Goal: Task Accomplishment & Management: Manage account settings

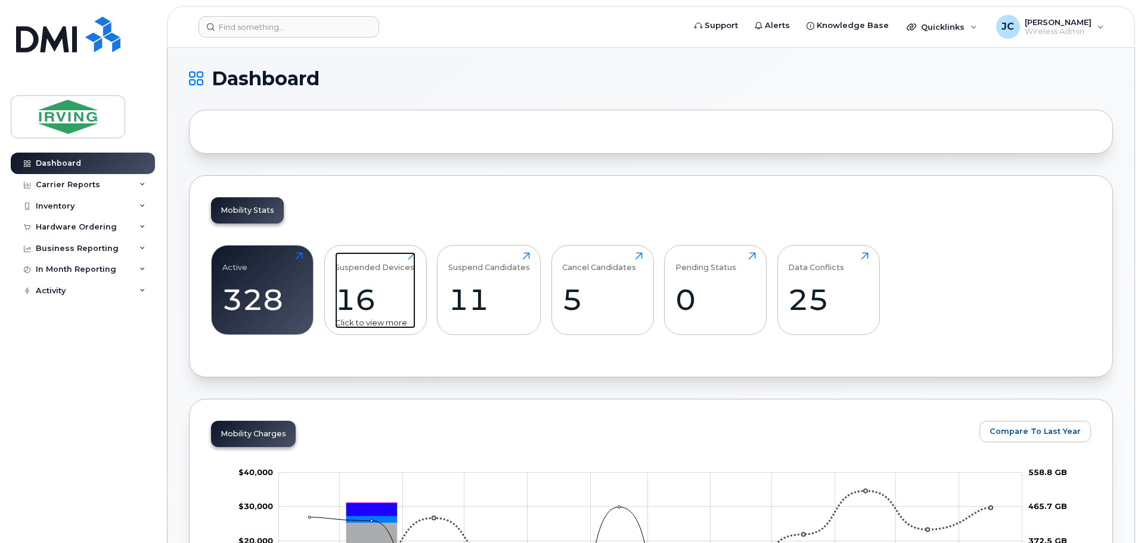
click at [371, 290] on div "16" at bounding box center [375, 299] width 80 height 35
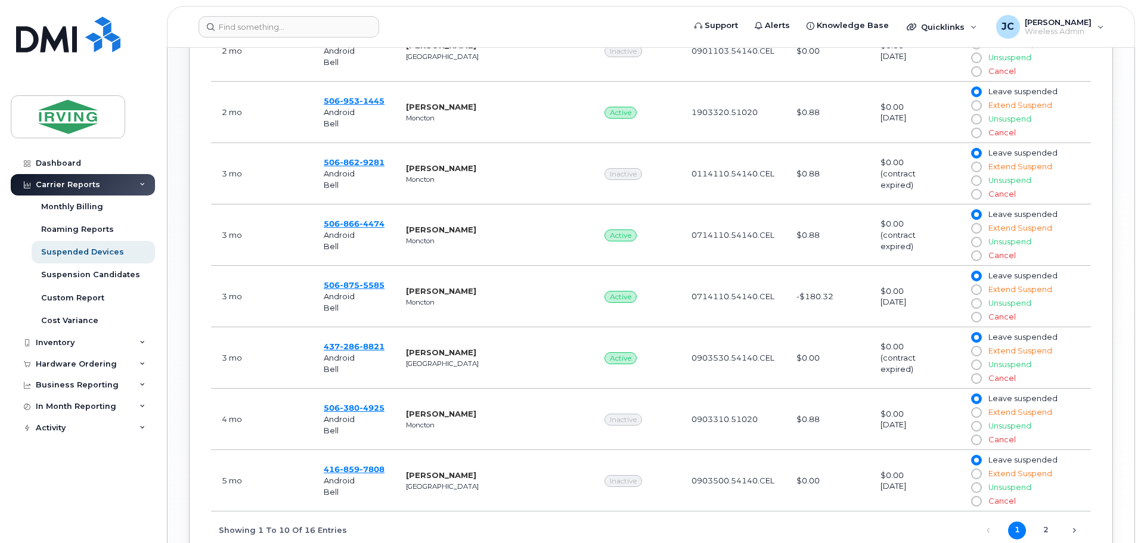
scroll to position [775, 0]
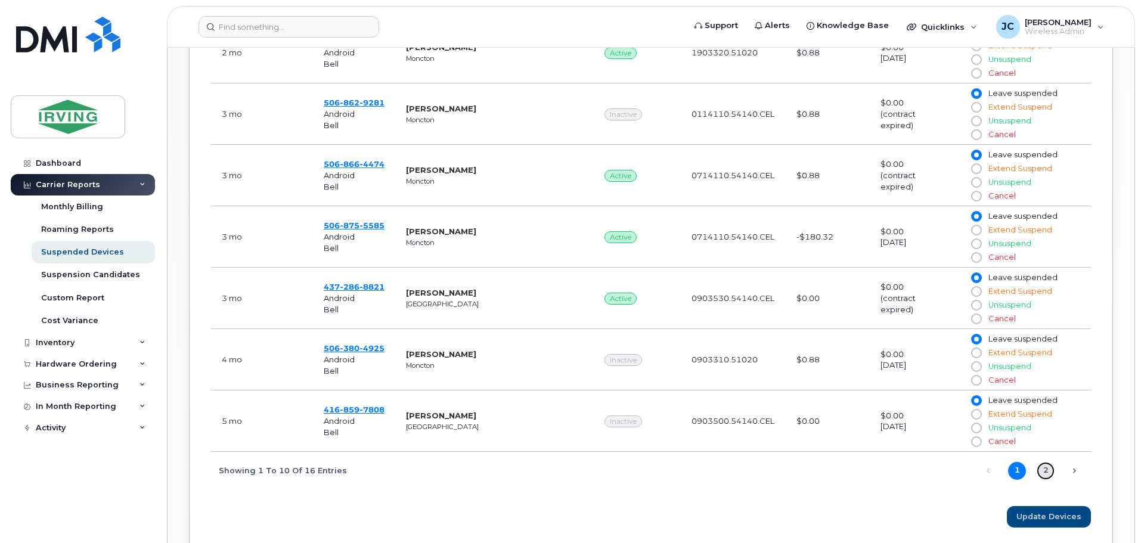
click at [1047, 468] on link "2" at bounding box center [1046, 471] width 18 height 18
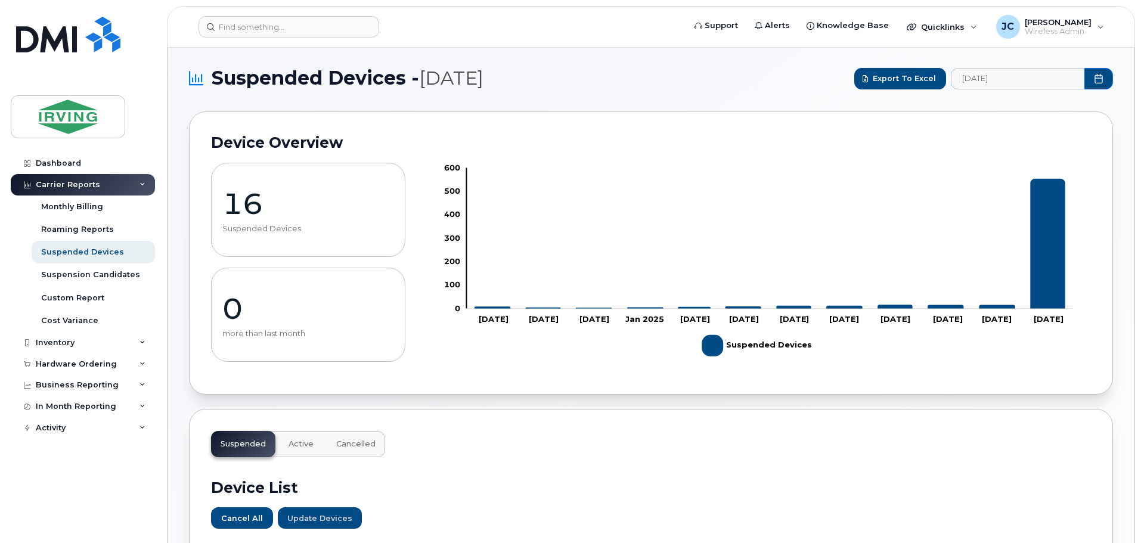
scroll to position [0, 0]
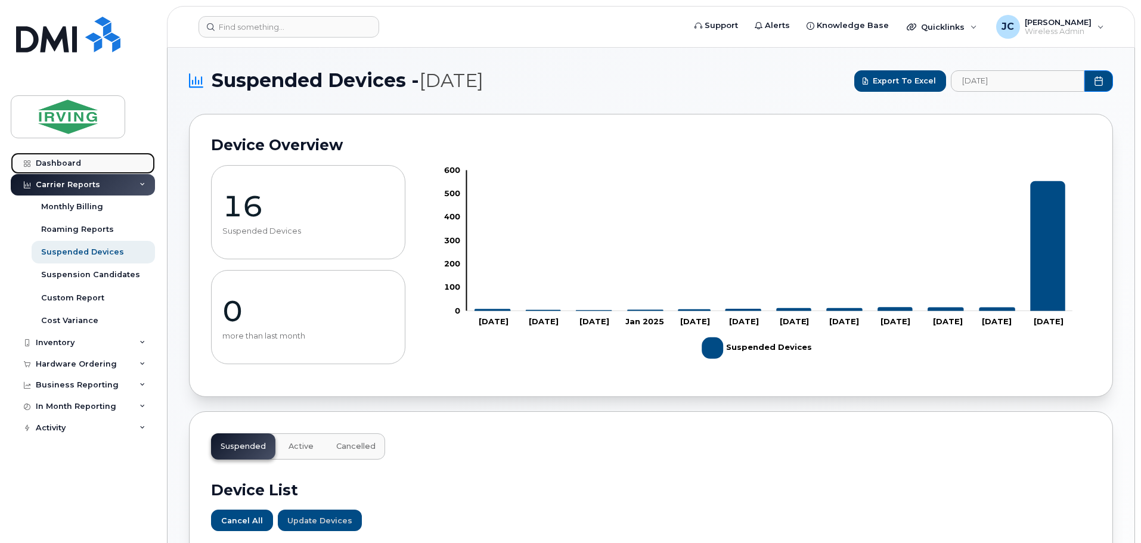
click at [60, 163] on div "Dashboard" at bounding box center [58, 164] width 45 height 10
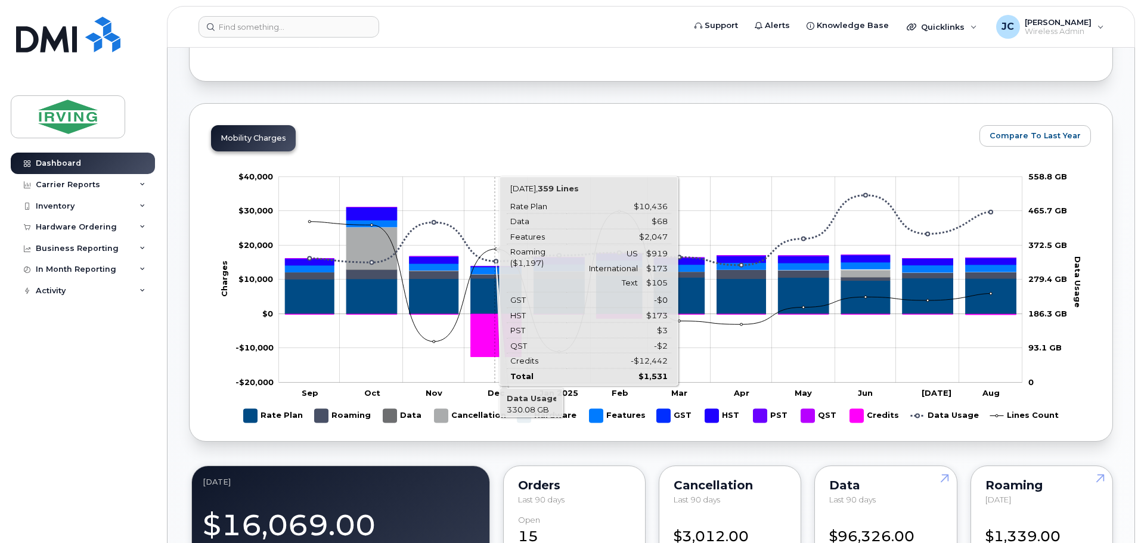
scroll to position [119, 0]
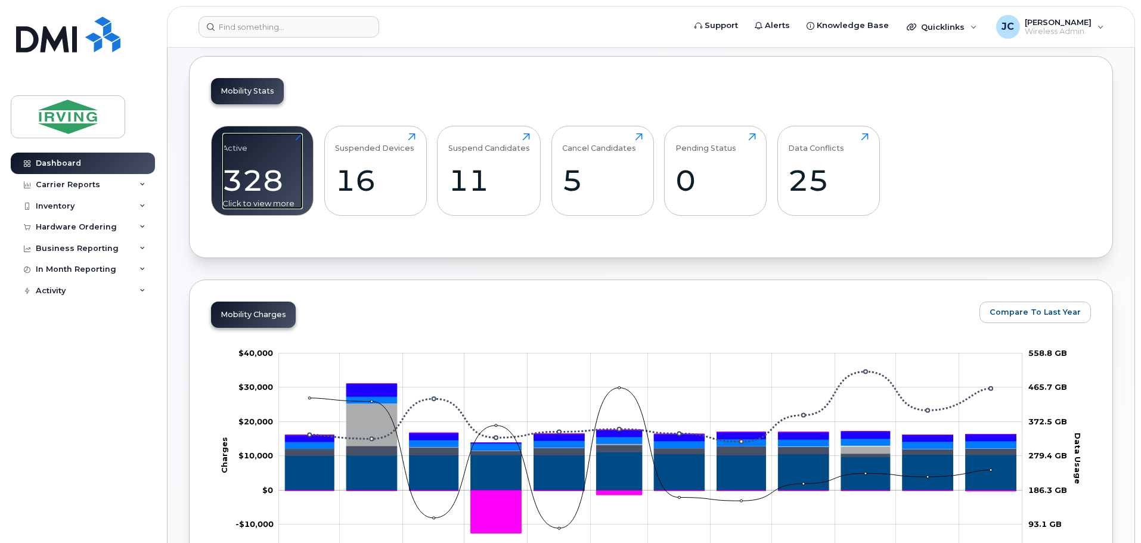
click at [288, 184] on div "328" at bounding box center [262, 180] width 80 height 35
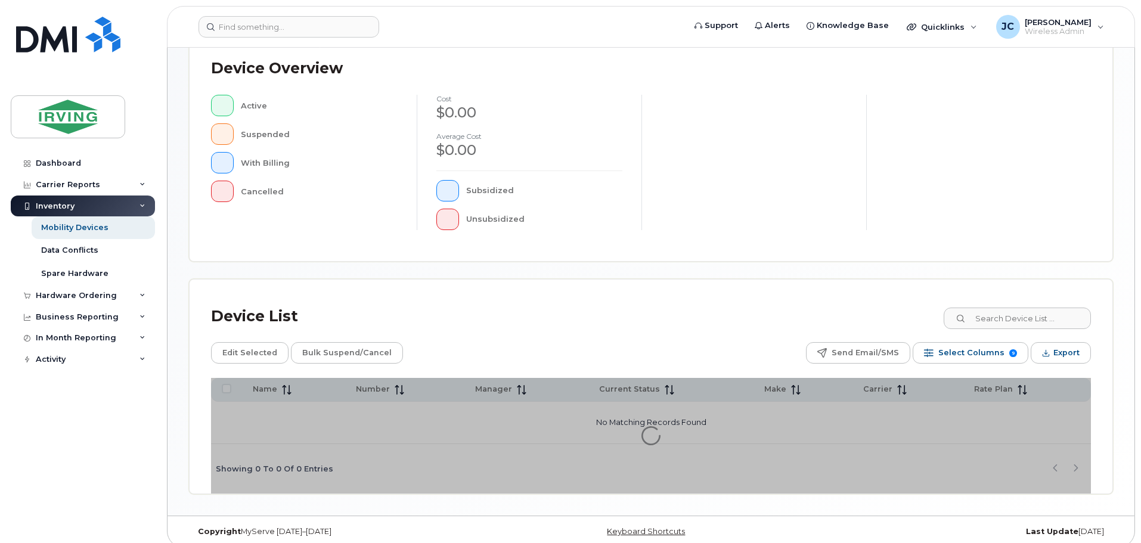
scroll to position [277, 0]
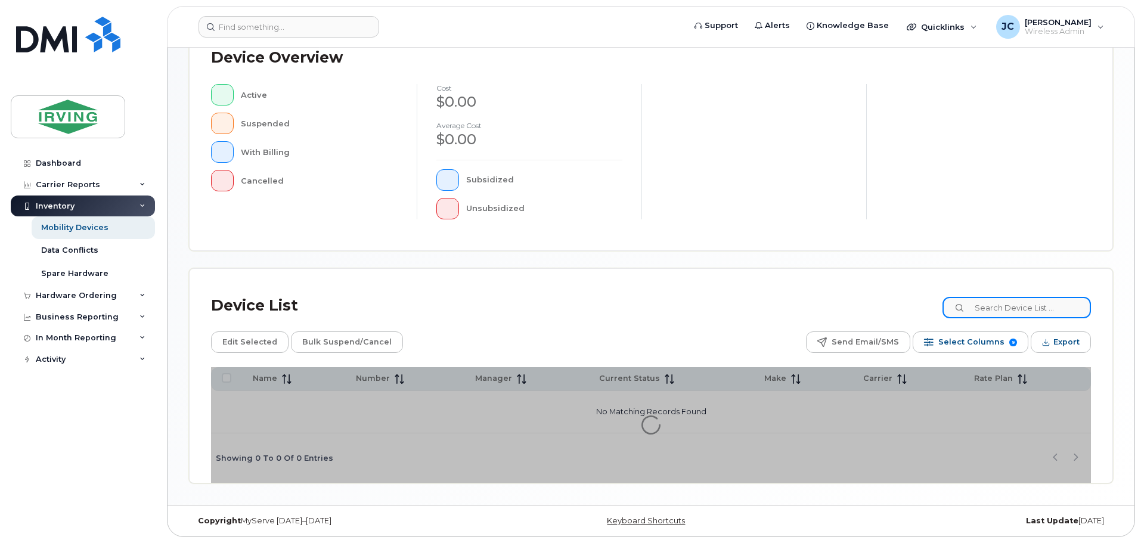
click at [1017, 308] on input at bounding box center [1017, 307] width 148 height 21
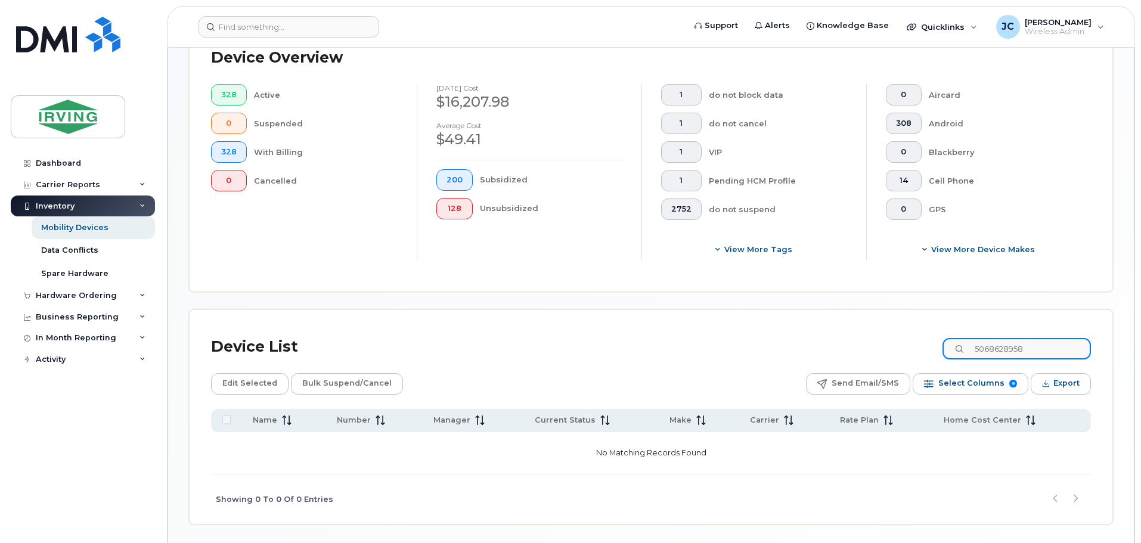
type input "5068628958"
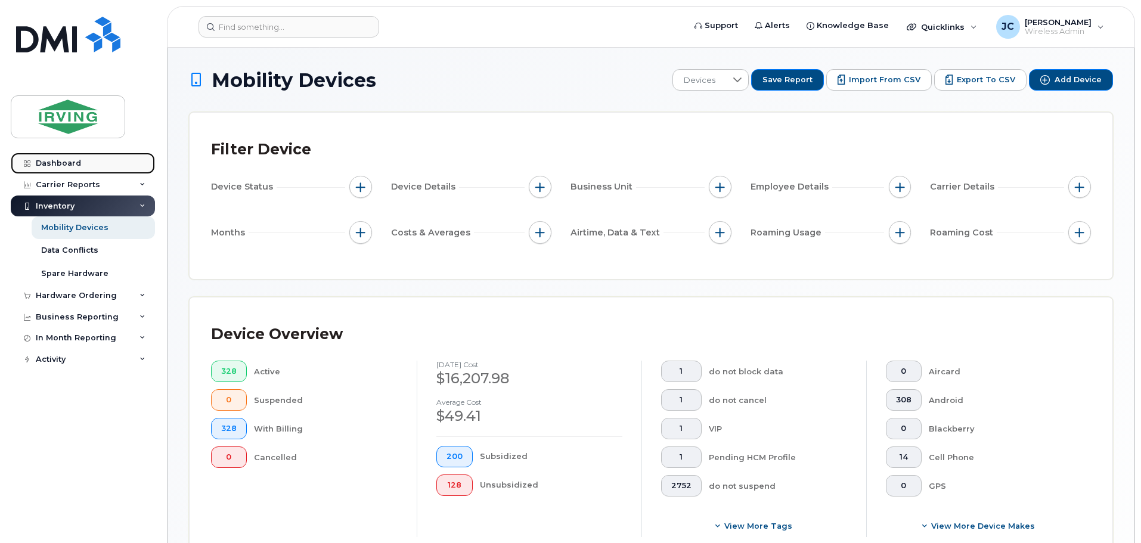
click at [35, 166] on link "Dashboard" at bounding box center [83, 163] width 144 height 21
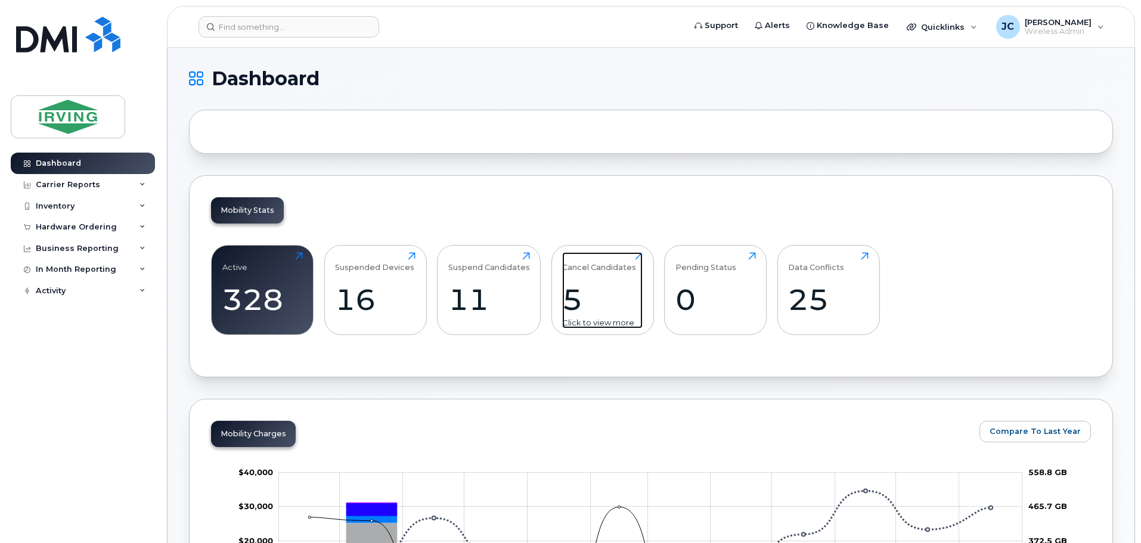
click at [591, 303] on div "5" at bounding box center [602, 299] width 80 height 35
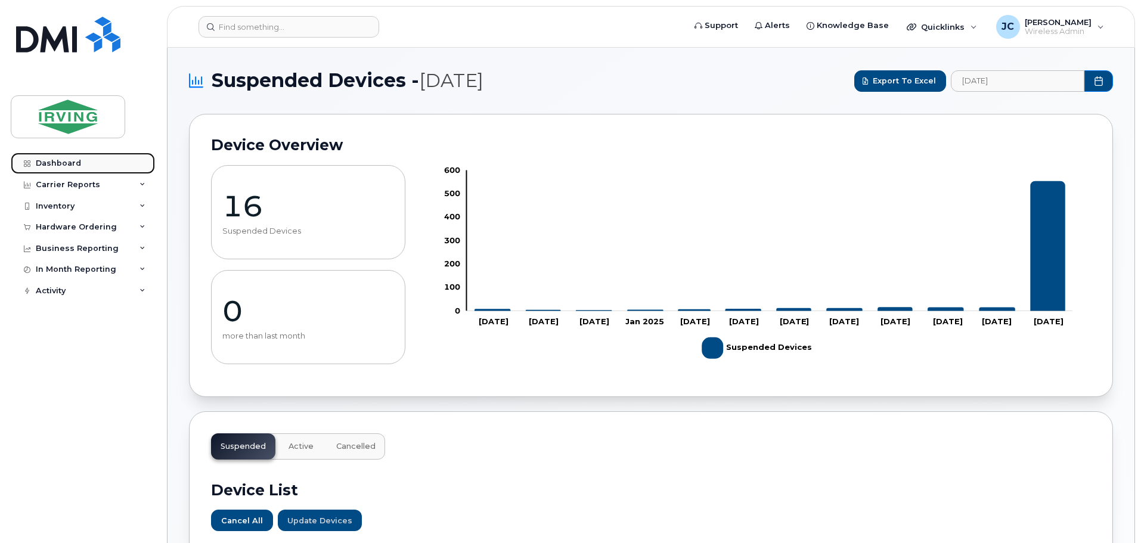
click at [66, 165] on div "Dashboard" at bounding box center [58, 164] width 45 height 10
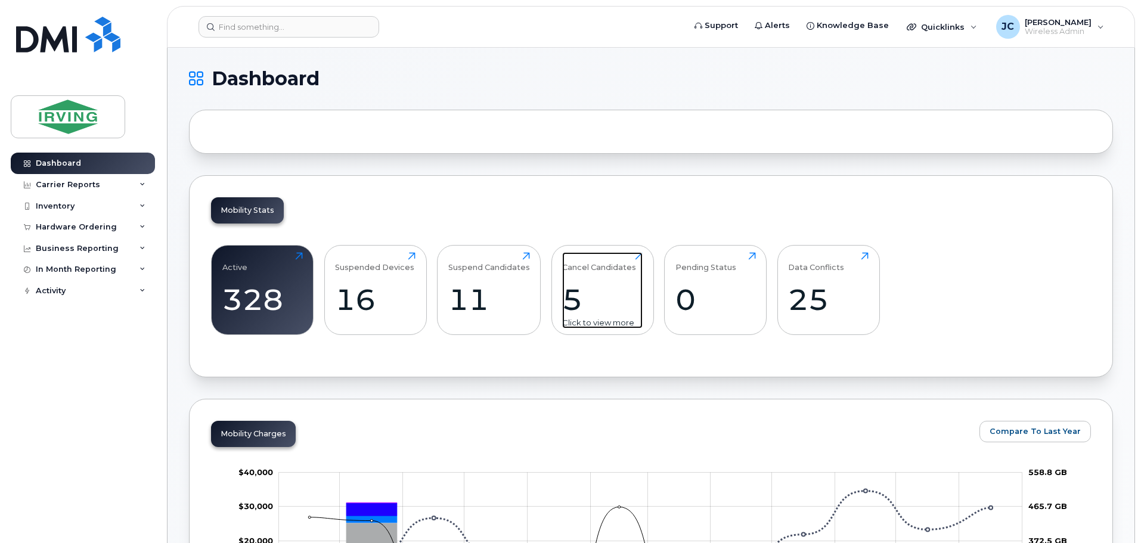
click at [579, 301] on div "5" at bounding box center [602, 299] width 80 height 35
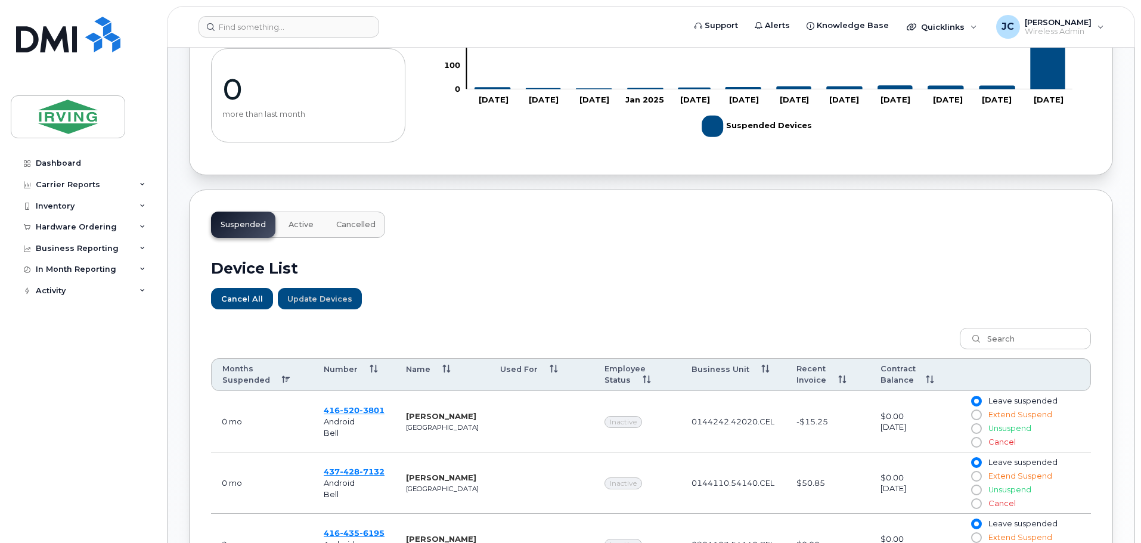
scroll to position [315, 0]
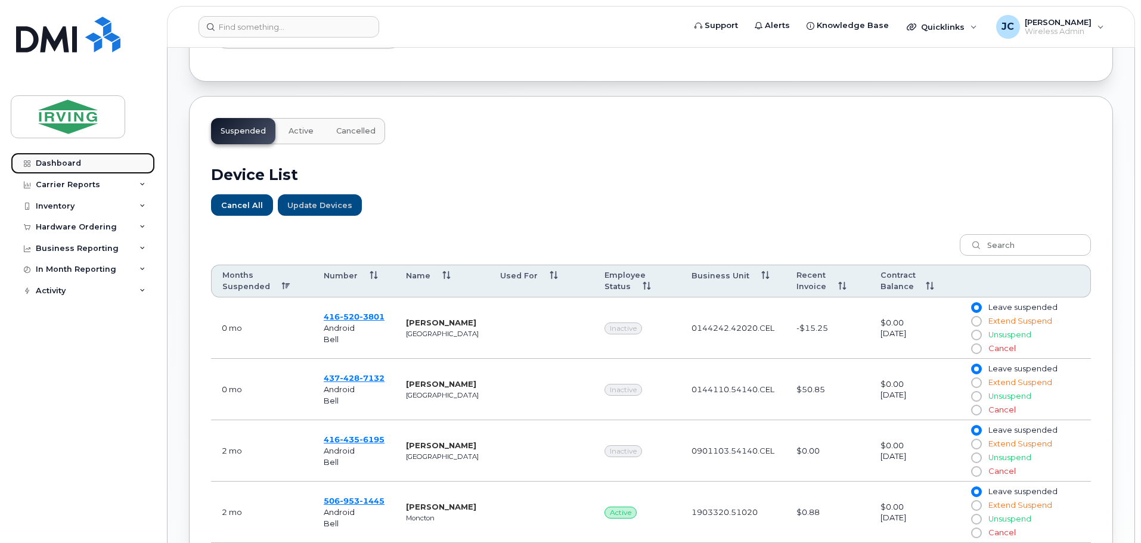
click at [70, 165] on div "Dashboard" at bounding box center [58, 164] width 45 height 10
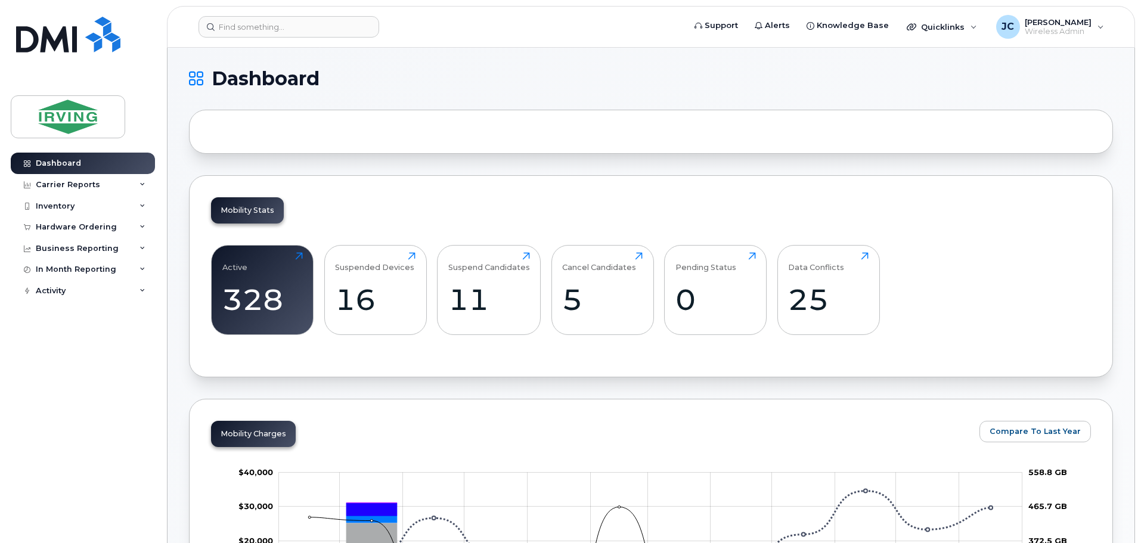
scroll to position [60, 0]
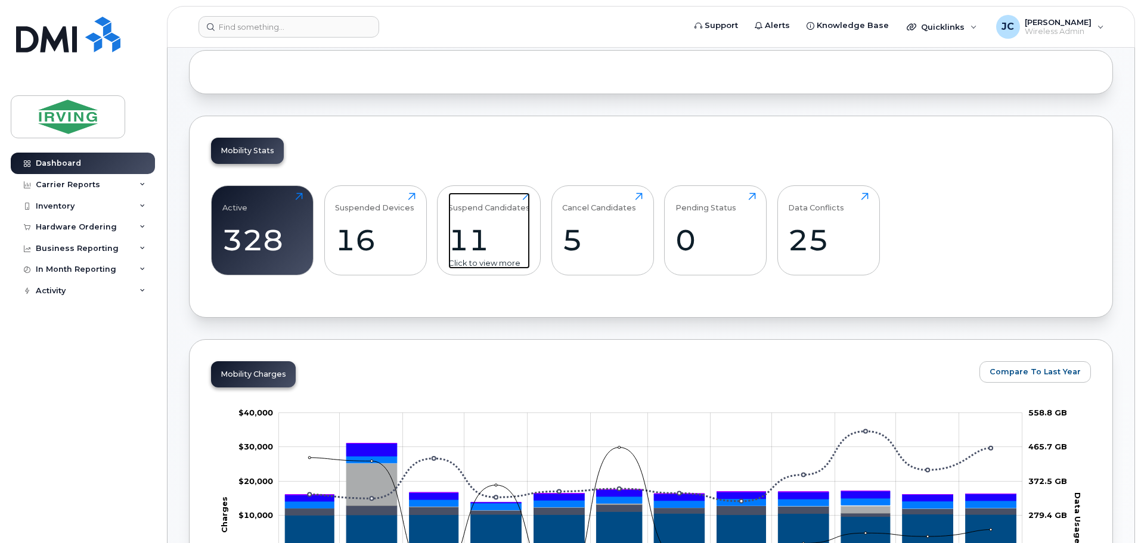
click at [467, 248] on div "11" at bounding box center [489, 239] width 82 height 35
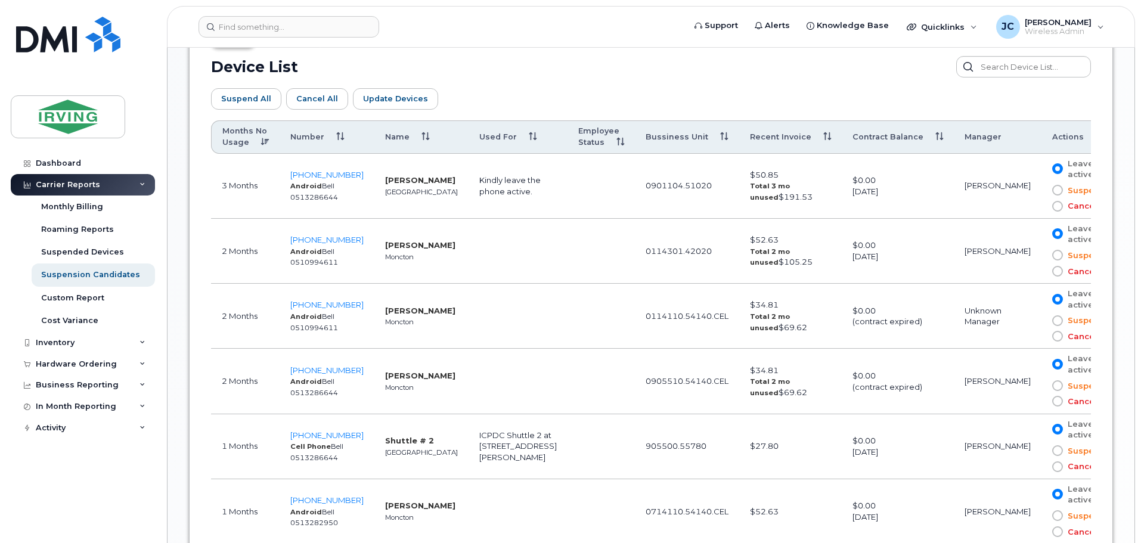
scroll to position [699, 0]
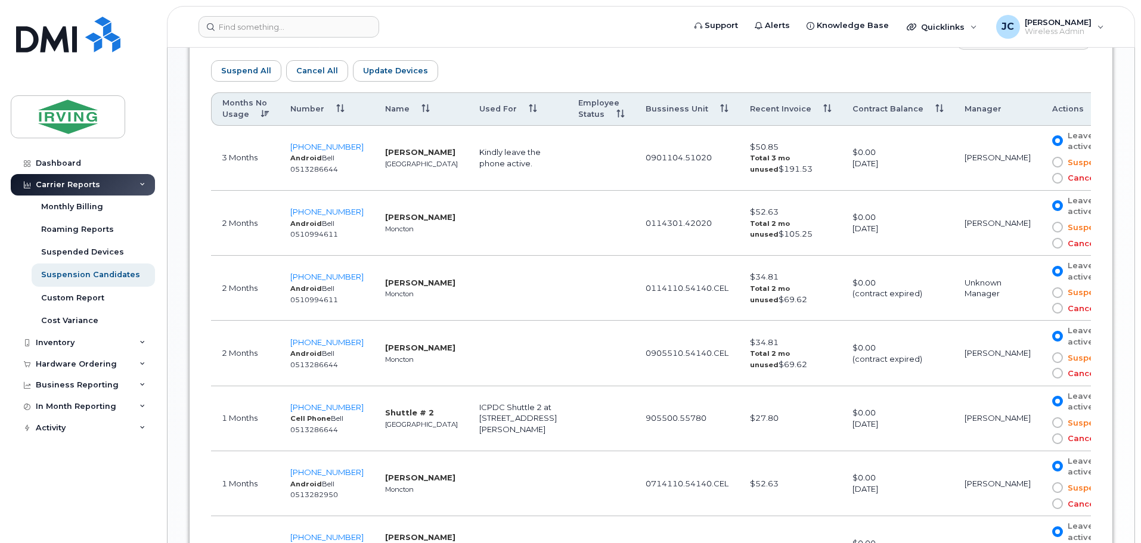
click at [1052, 227] on span at bounding box center [1057, 227] width 11 height 11
click at [1040, 227] on input "Suspend" at bounding box center [1040, 227] width 0 height 0
click at [1052, 294] on span at bounding box center [1057, 292] width 11 height 11
click at [1040, 293] on input "Suspend" at bounding box center [1040, 293] width 0 height 0
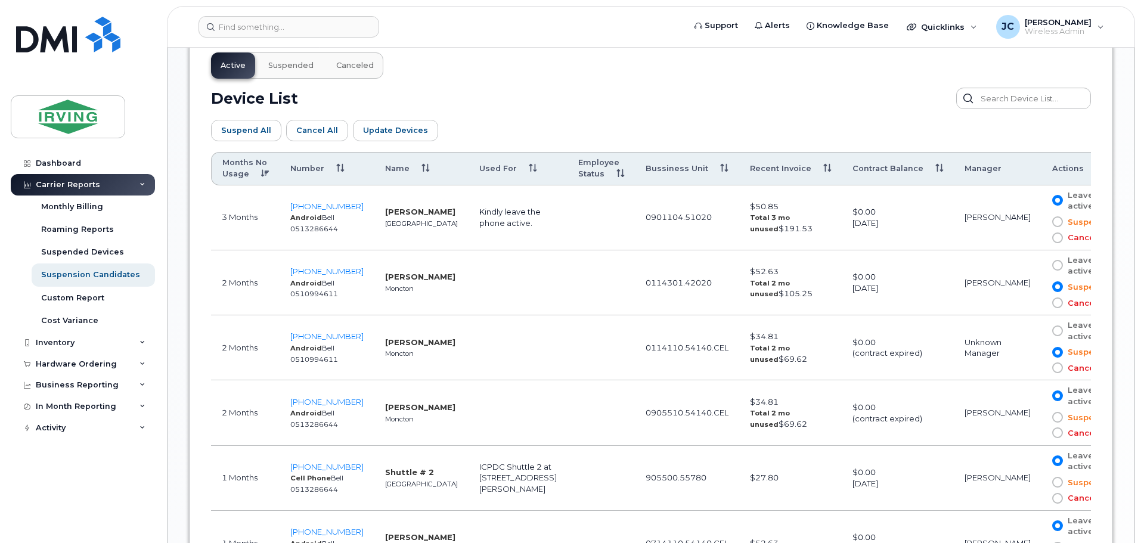
scroll to position [580, 0]
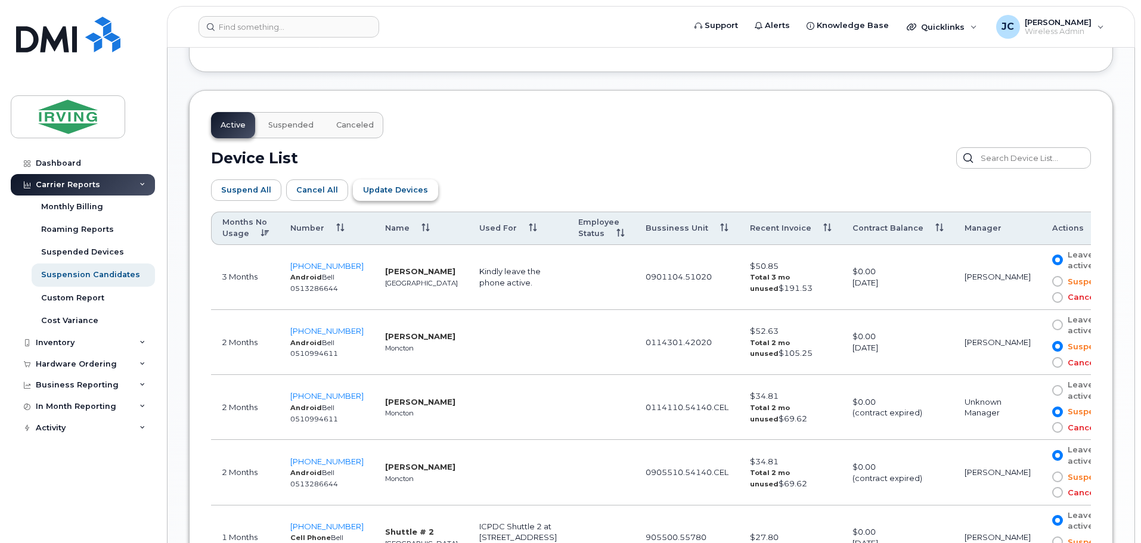
click at [392, 190] on span "Update Devices" at bounding box center [395, 189] width 65 height 11
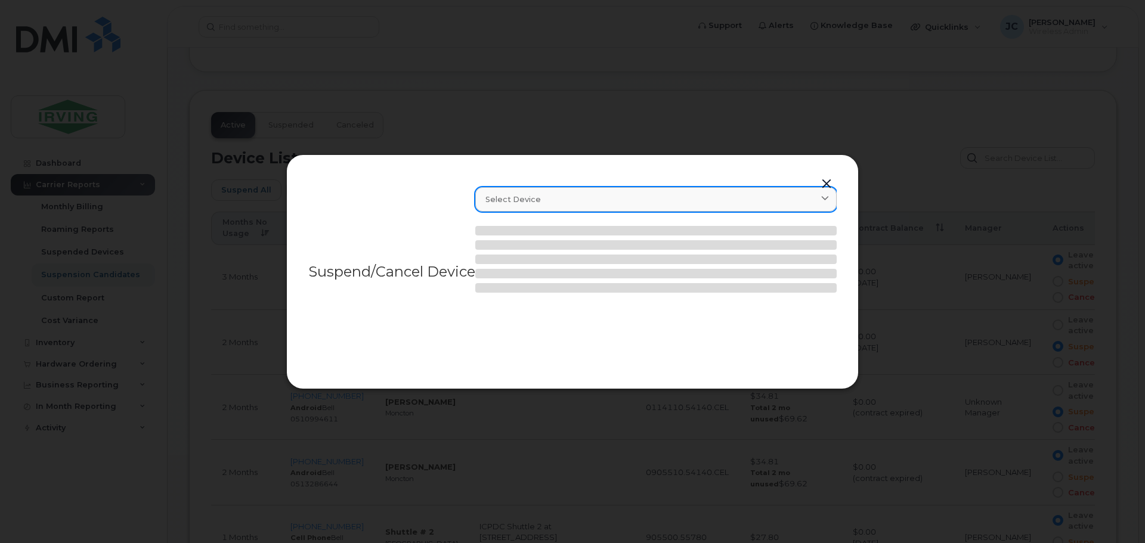
click at [810, 202] on div "Select device" at bounding box center [655, 199] width 341 height 11
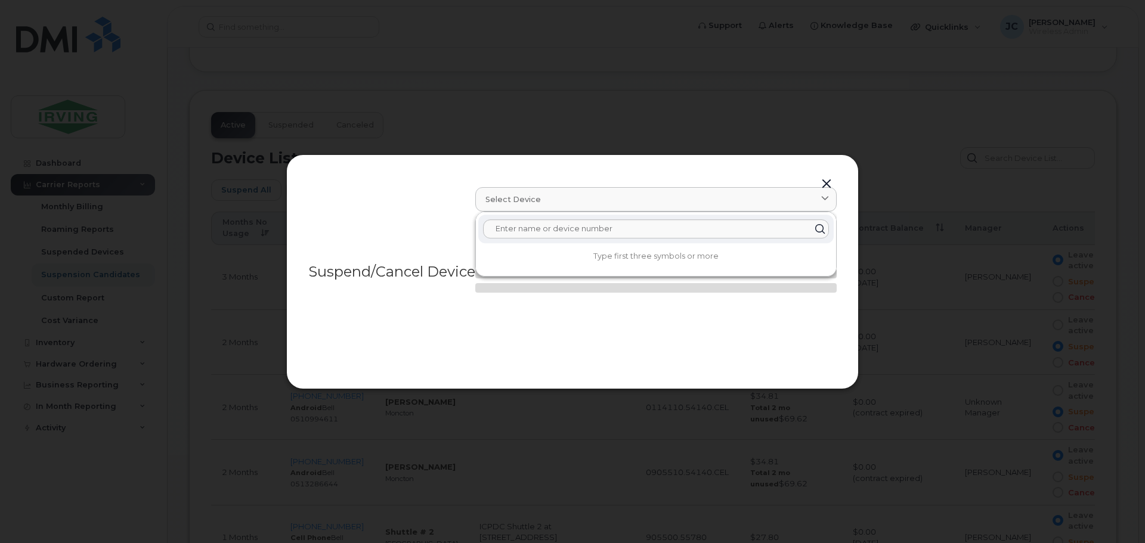
click at [828, 185] on button "button" at bounding box center [826, 184] width 18 height 17
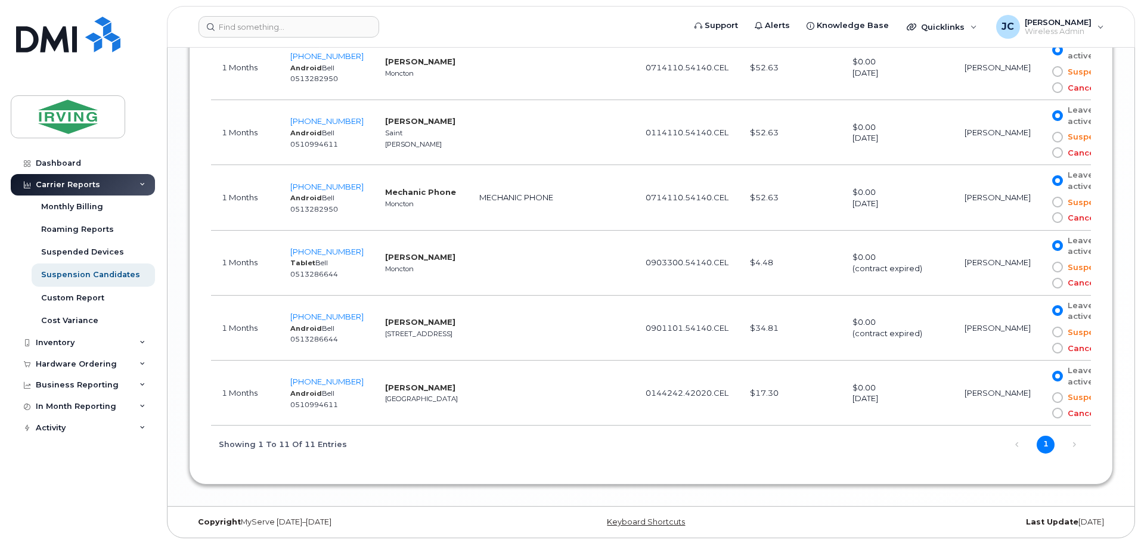
scroll to position [1117, 0]
click at [1073, 442] on link "Next" at bounding box center [1074, 444] width 18 height 18
click at [1048, 444] on link "1" at bounding box center [1046, 444] width 18 height 18
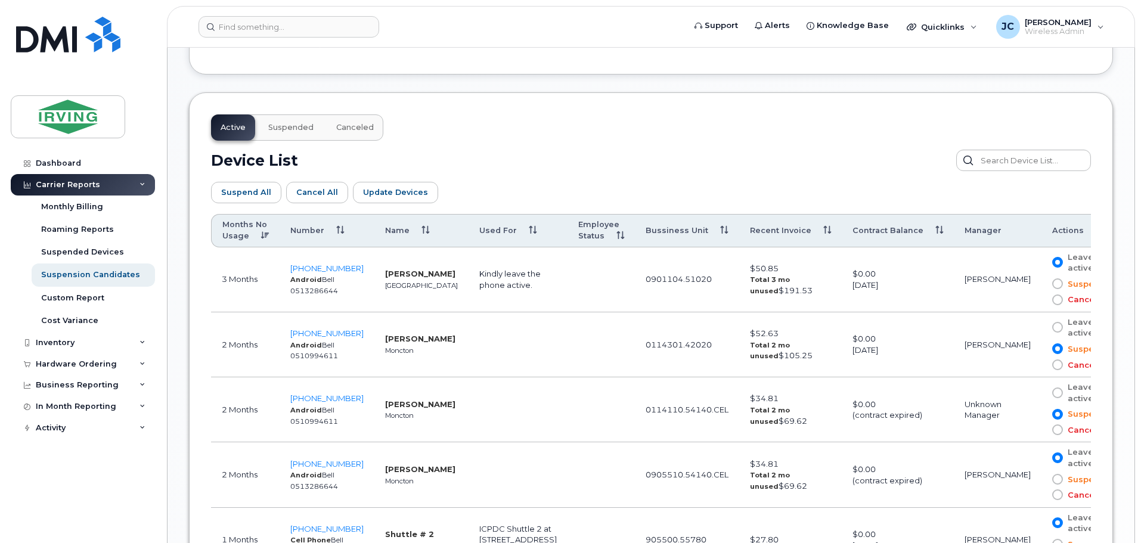
scroll to position [640, 0]
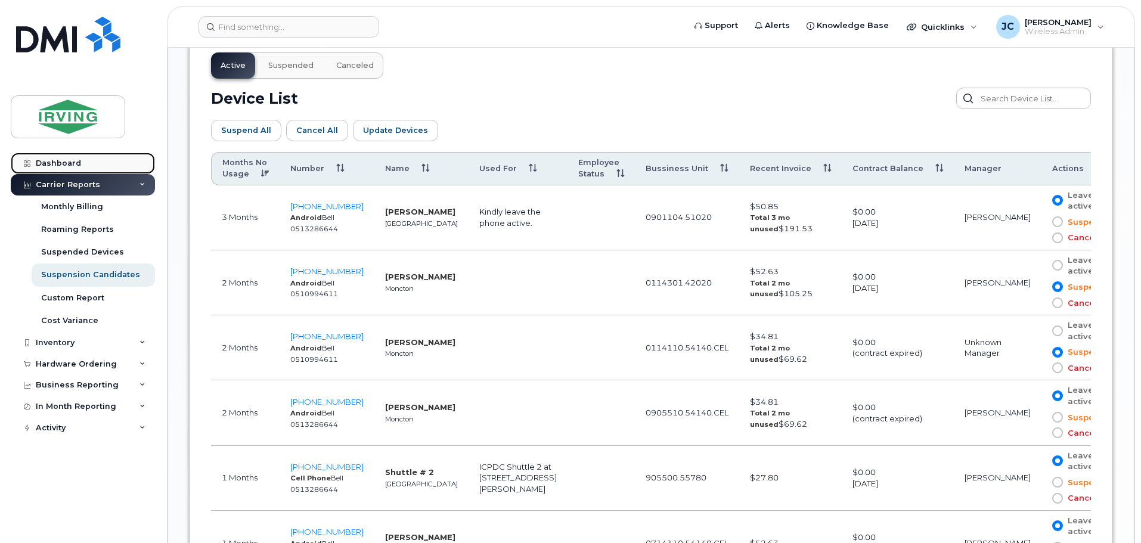
click at [51, 160] on div "Dashboard" at bounding box center [58, 164] width 45 height 10
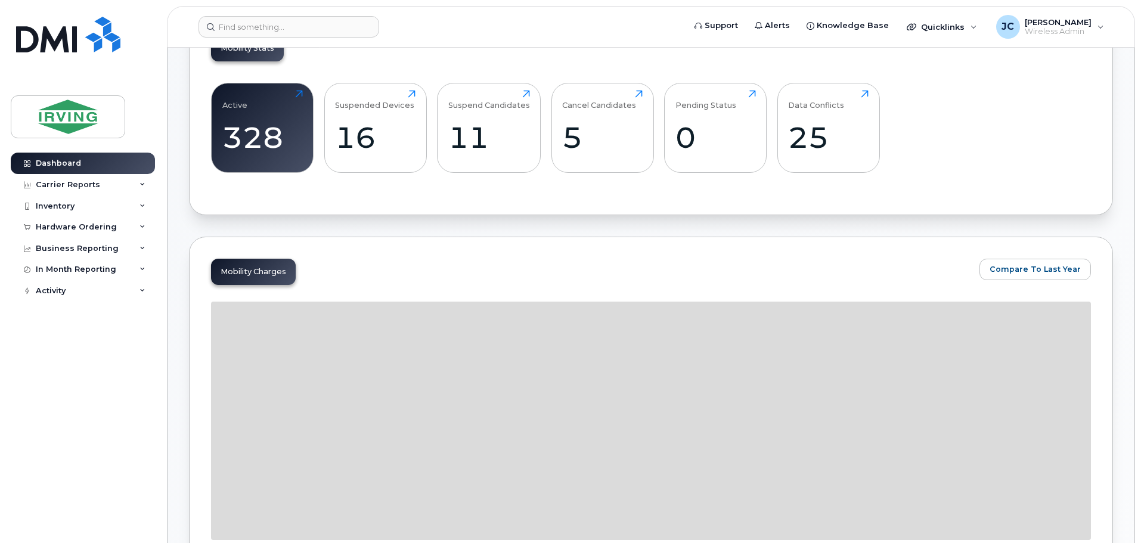
scroll to position [60, 0]
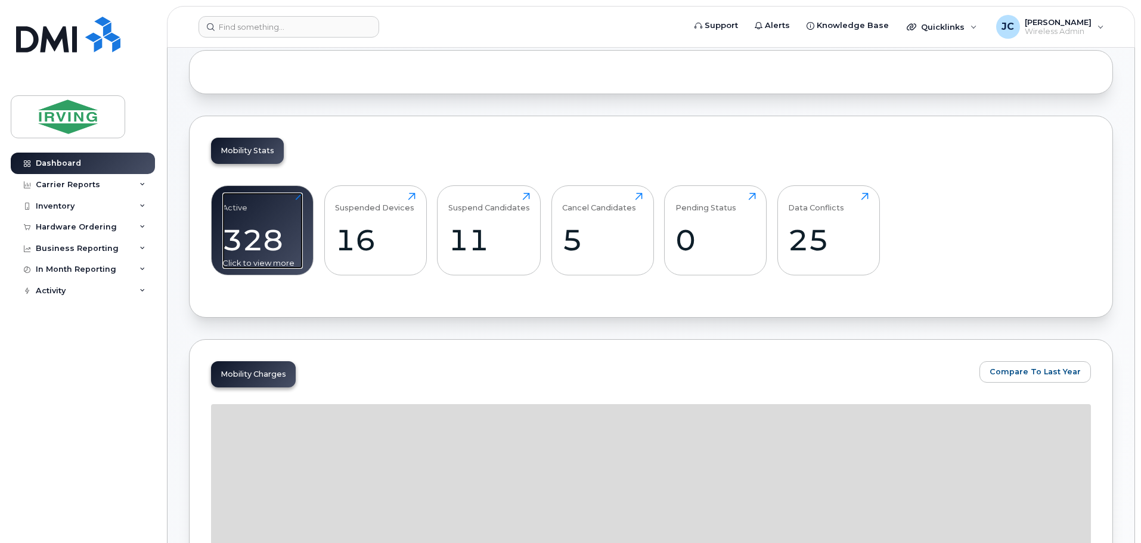
click at [268, 233] on div "328" at bounding box center [262, 239] width 80 height 35
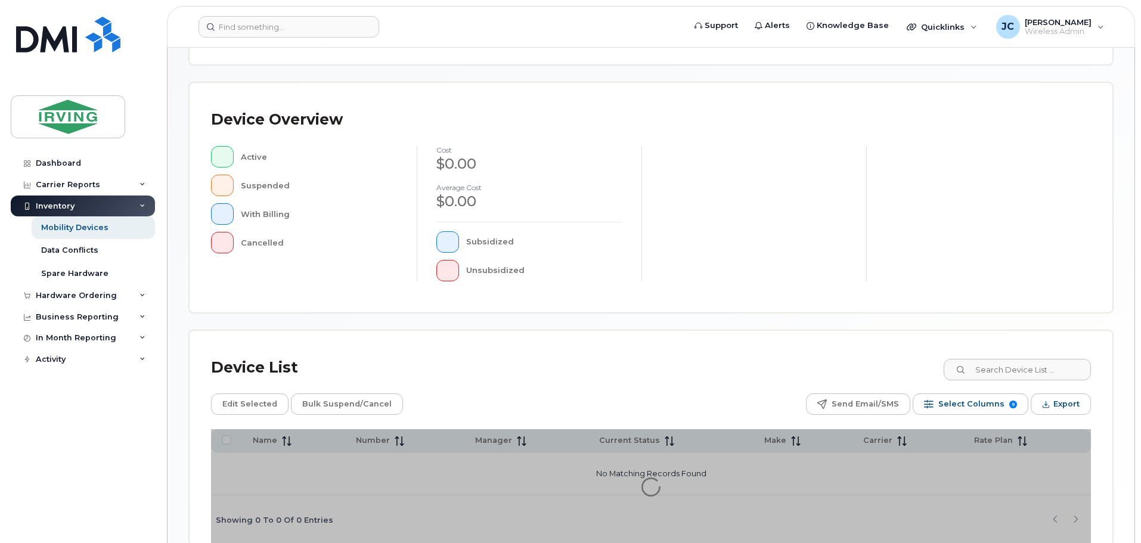
scroll to position [277, 0]
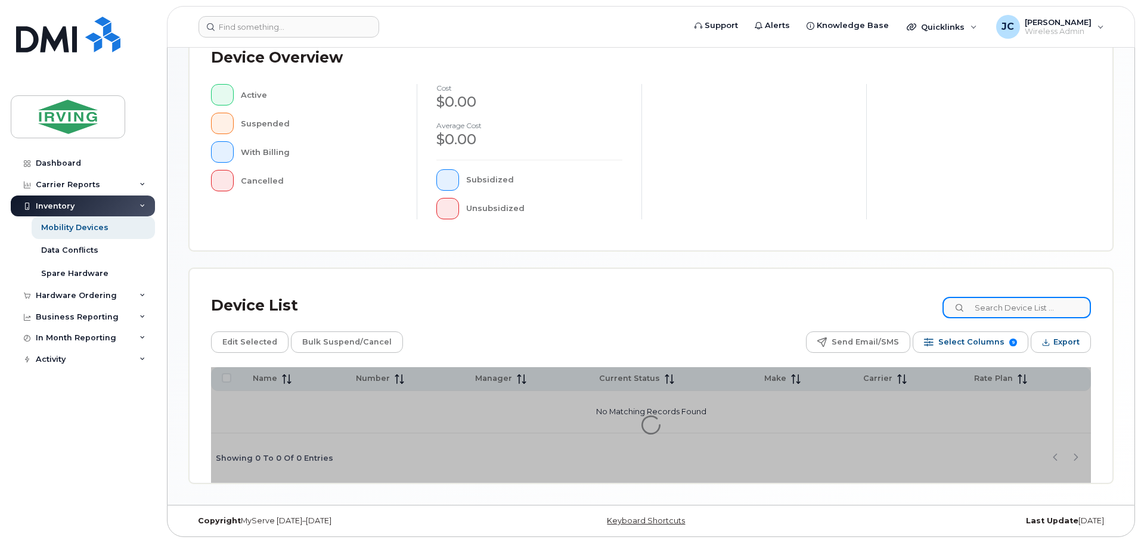
click at [1026, 303] on input at bounding box center [1017, 307] width 148 height 21
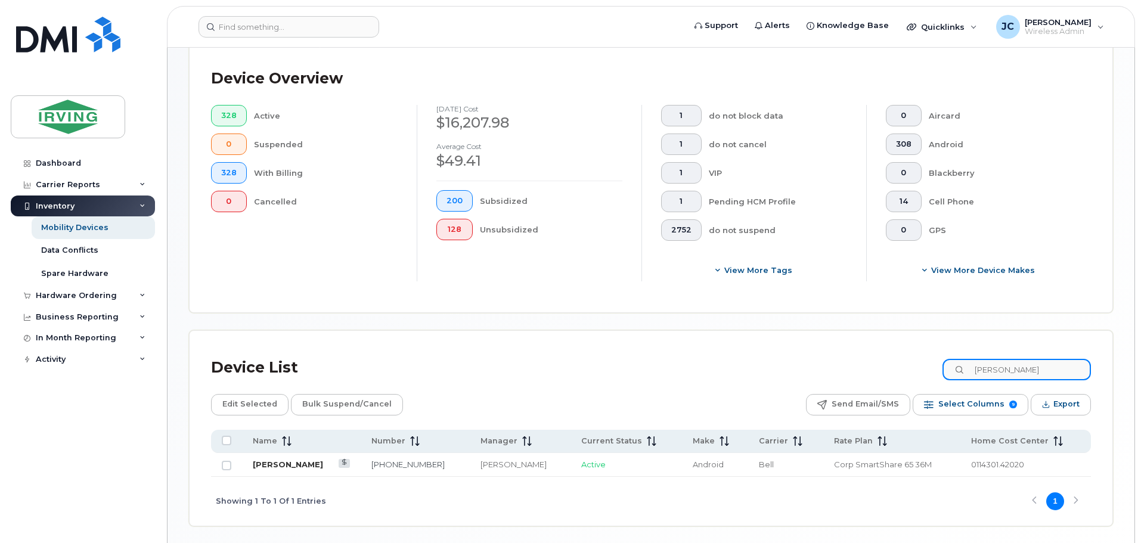
type input "[PERSON_NAME]"
click at [267, 467] on link "[PERSON_NAME]" at bounding box center [288, 465] width 70 height 10
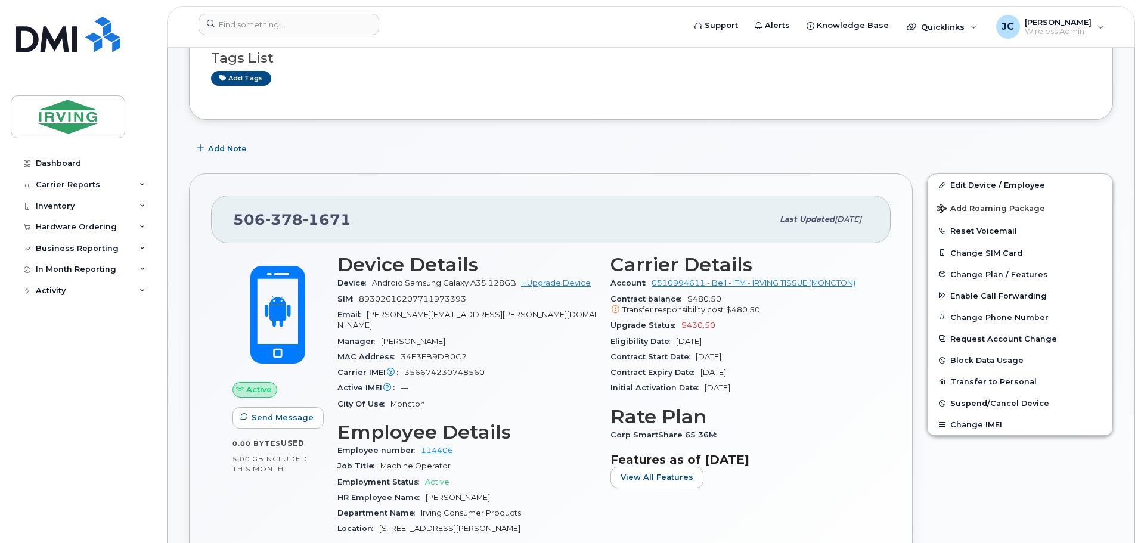
scroll to position [179, 0]
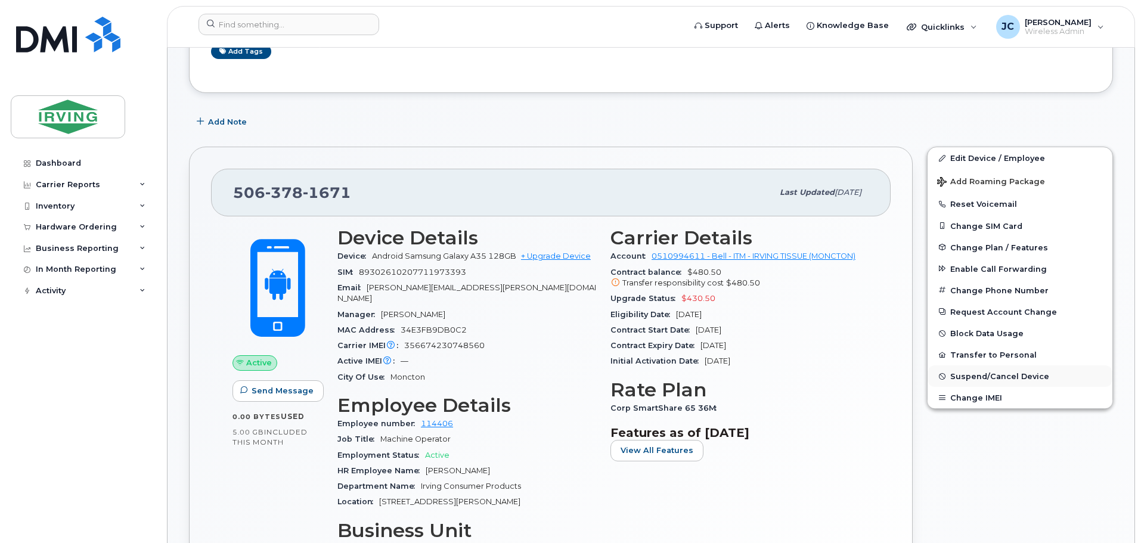
click at [1004, 377] on span "Suspend/Cancel Device" at bounding box center [999, 376] width 99 height 9
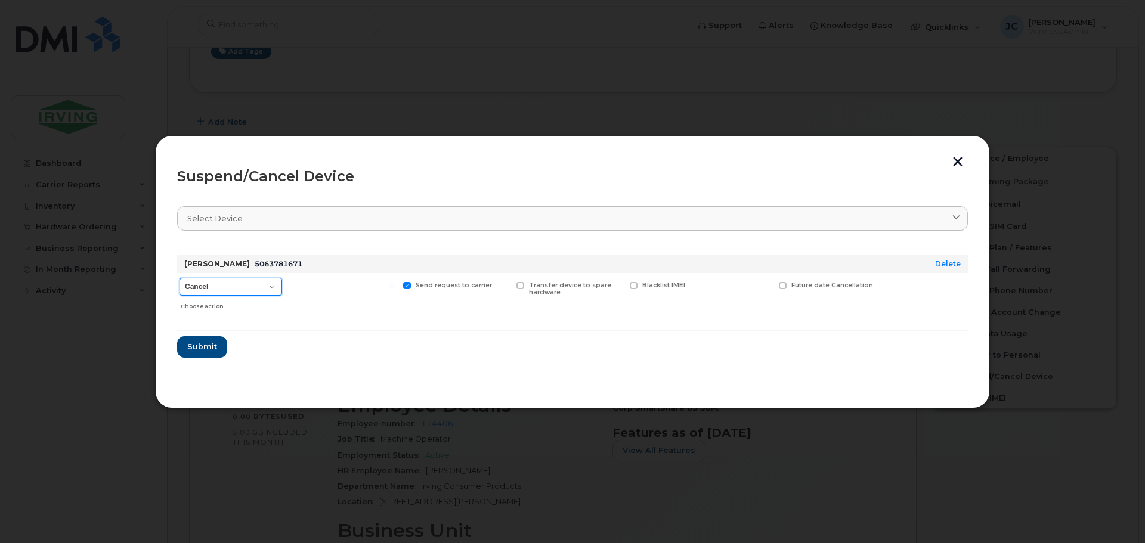
click at [271, 289] on select "Cancel Suspend - Extend Suspension Suspend - Reduced Rate Suspend - Full Rate S…" at bounding box center [230, 287] width 103 height 18
select select "[object Object]"
click at [179, 278] on select "Cancel Suspend - Extend Suspension Suspend - Reduced Rate Suspend - Full Rate S…" at bounding box center [230, 287] width 103 height 18
click at [196, 346] on span "Submit" at bounding box center [202, 346] width 30 height 11
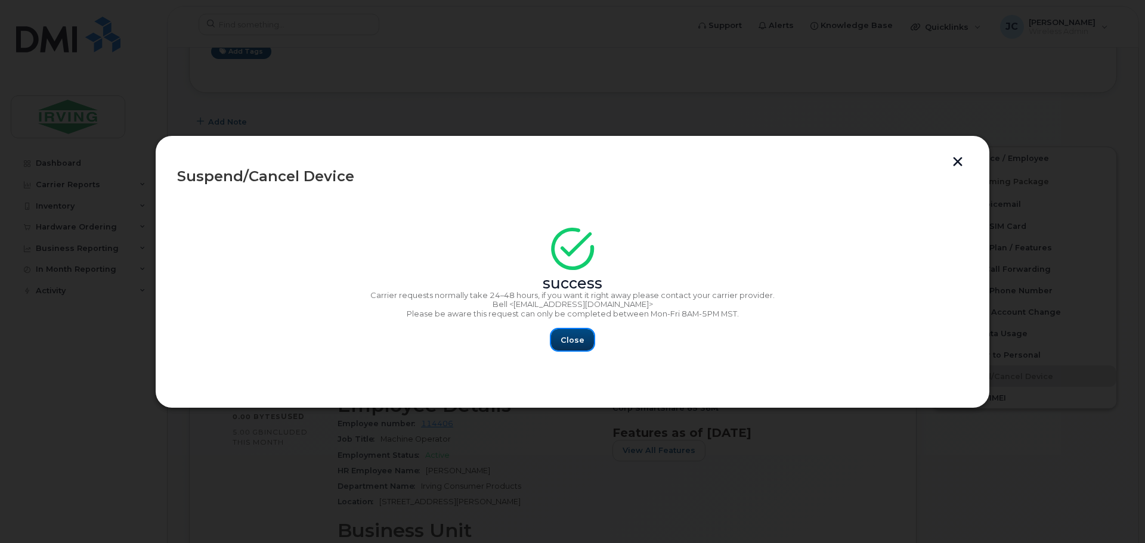
click at [574, 335] on span "Close" at bounding box center [572, 339] width 24 height 11
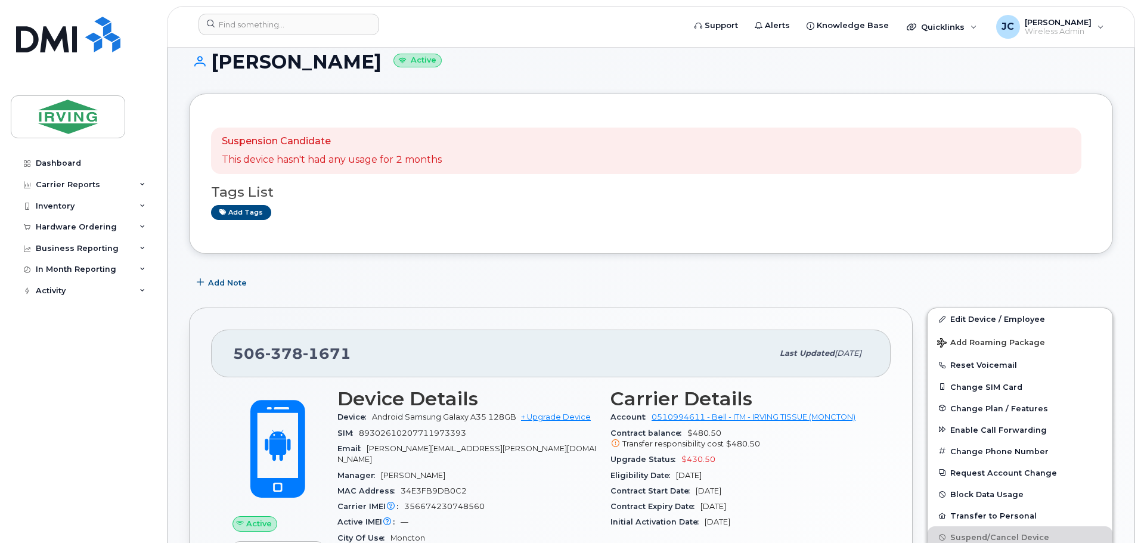
scroll to position [0, 0]
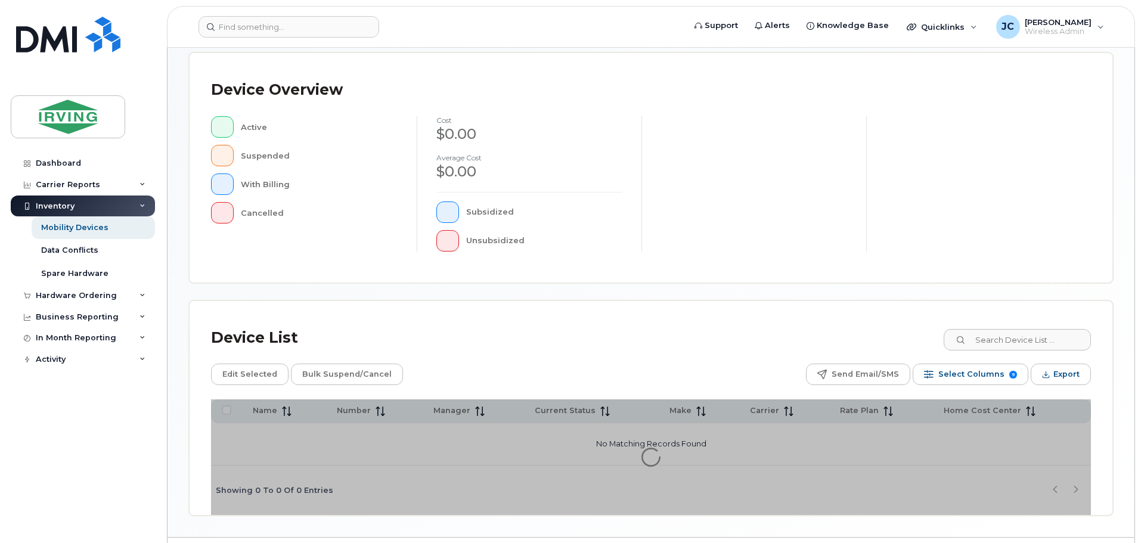
scroll to position [277, 0]
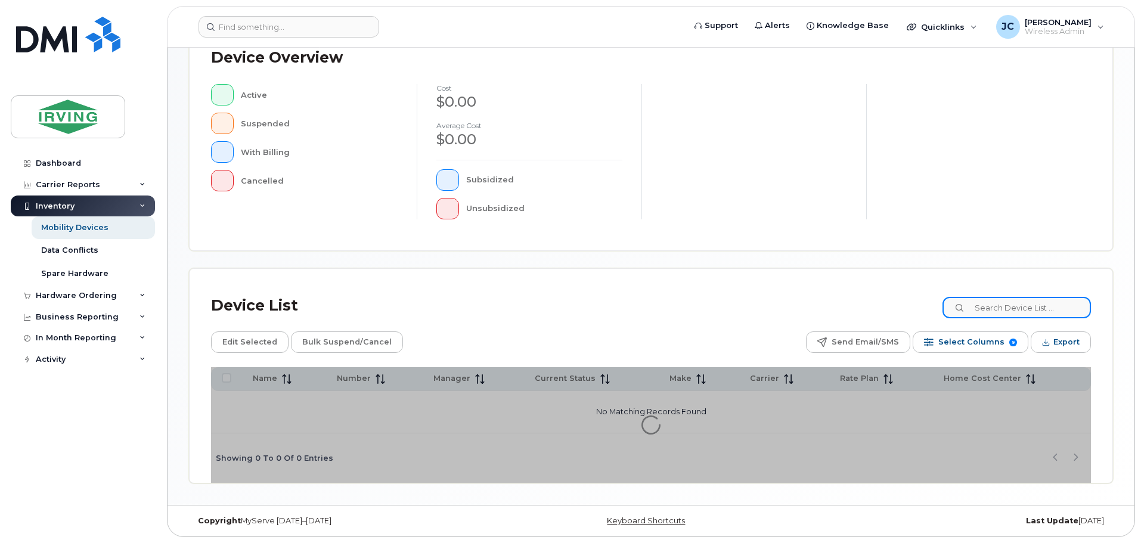
click at [1002, 307] on input at bounding box center [1017, 307] width 148 height 21
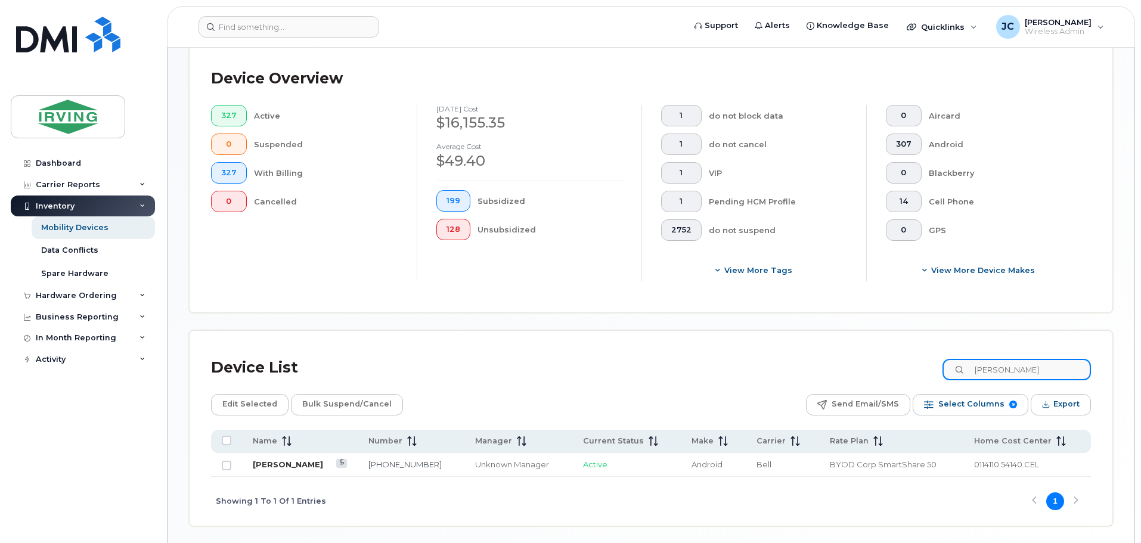
type input "[PERSON_NAME]"
click at [269, 464] on link "[PERSON_NAME]" at bounding box center [288, 465] width 70 height 10
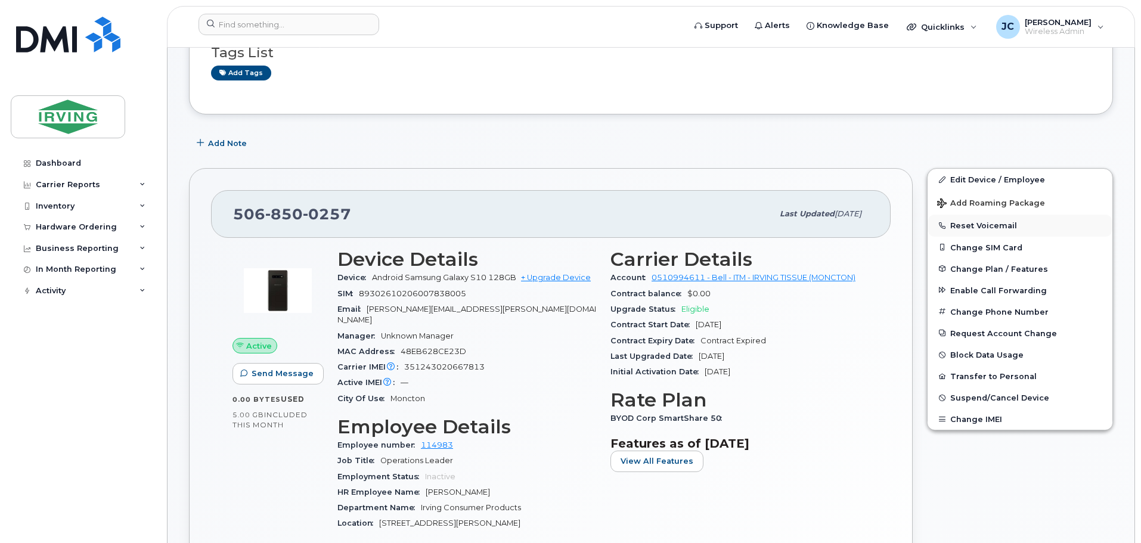
scroll to position [179, 0]
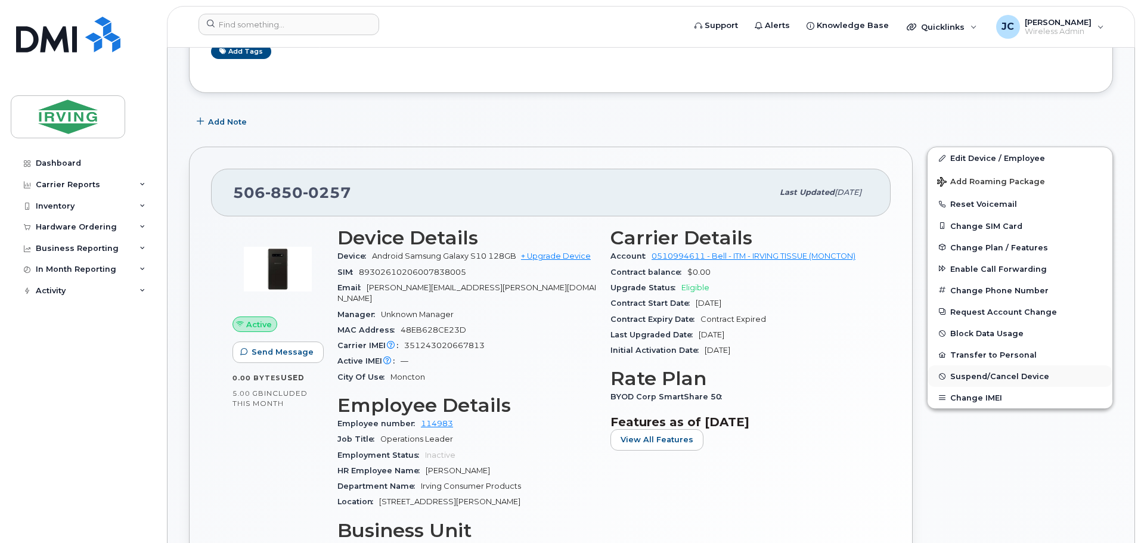
click at [978, 377] on span "Suspend/Cancel Device" at bounding box center [999, 376] width 99 height 9
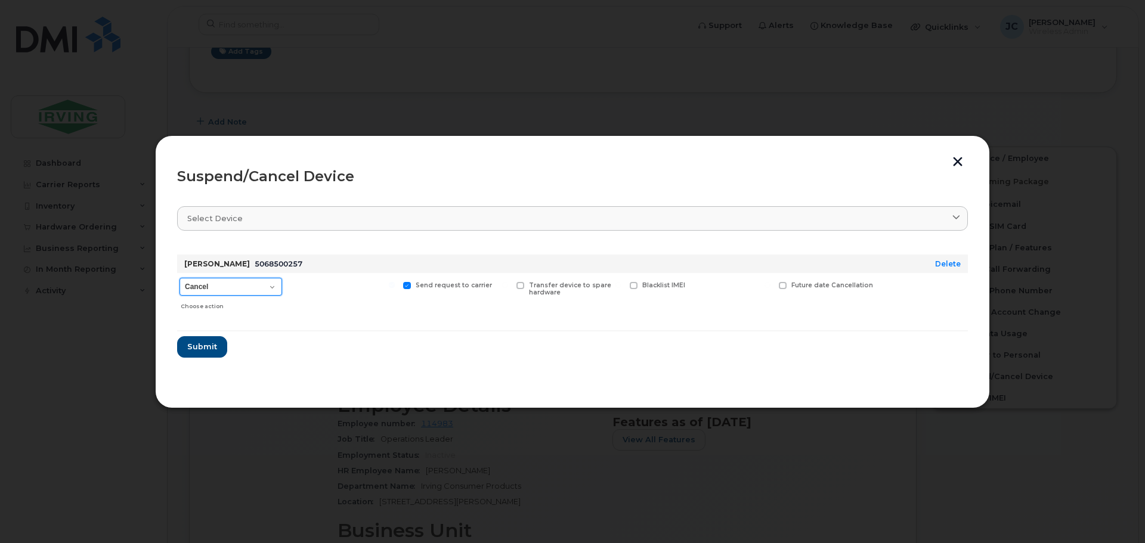
click at [271, 292] on select "Cancel Suspend - Extend Suspension Suspend - Reduced Rate Suspend - Full Rate S…" at bounding box center [230, 287] width 103 height 18
select select "[object Object]"
click at [179, 278] on select "Cancel Suspend - Extend Suspension Suspend - Reduced Rate Suspend - Full Rate S…" at bounding box center [230, 287] width 103 height 18
click at [203, 352] on span "Submit" at bounding box center [202, 346] width 30 height 11
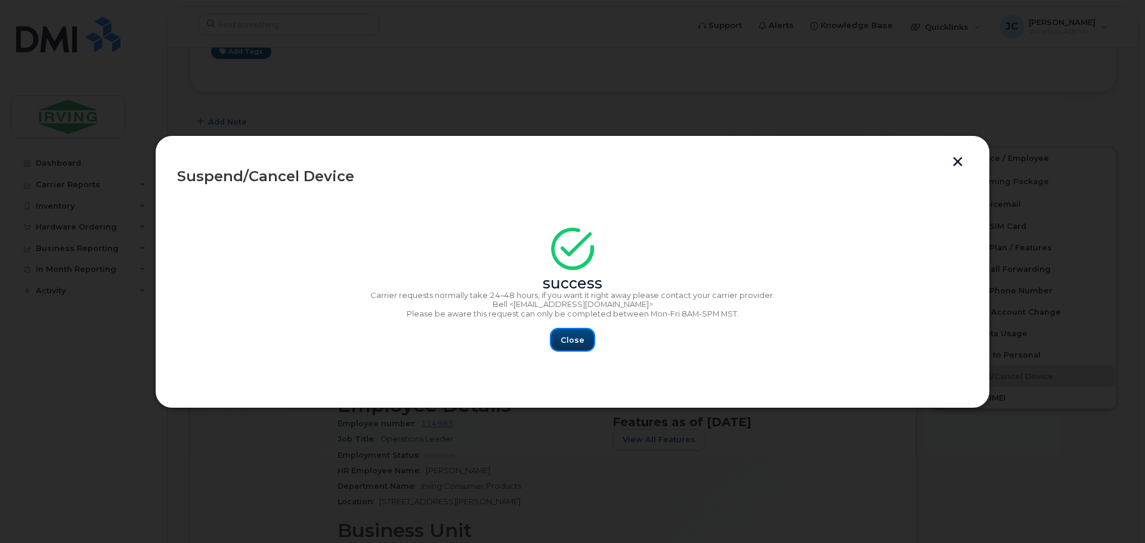
click at [588, 334] on button "Close" at bounding box center [572, 339] width 43 height 21
